Goal: Find specific page/section: Find specific page/section

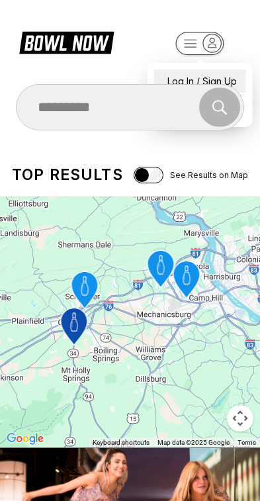
click at [222, 69] on div "Log In / Sign Up" at bounding box center [200, 80] width 92 height 23
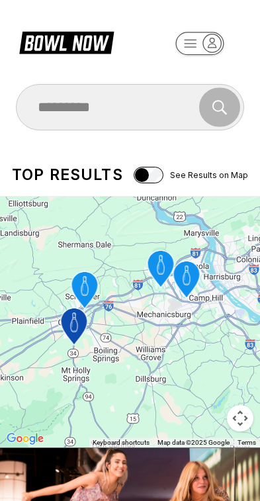
select select "**"
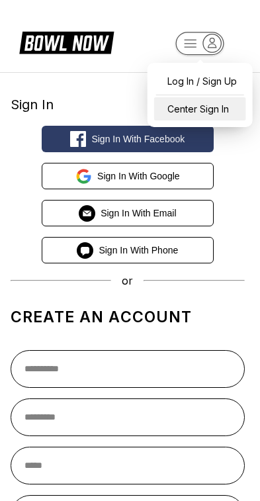
click at [211, 104] on div "Center Sign In" at bounding box center [200, 108] width 92 height 23
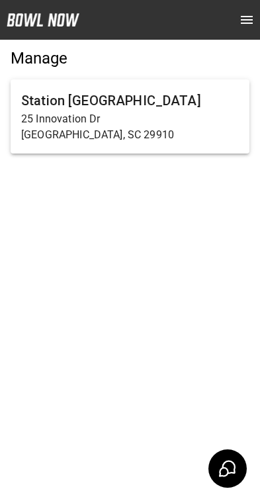
click at [185, 126] on p "25 Innovation Dr" at bounding box center [130, 119] width 218 height 16
click at [156, 115] on p "25 Innovation Dr" at bounding box center [130, 119] width 218 height 16
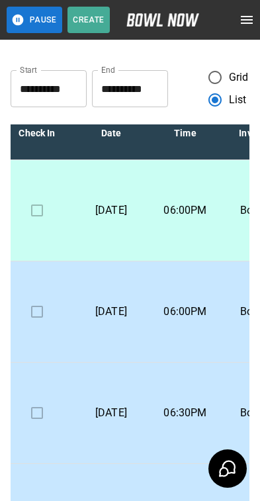
scroll to position [18, -3]
